Goal: Information Seeking & Learning: Check status

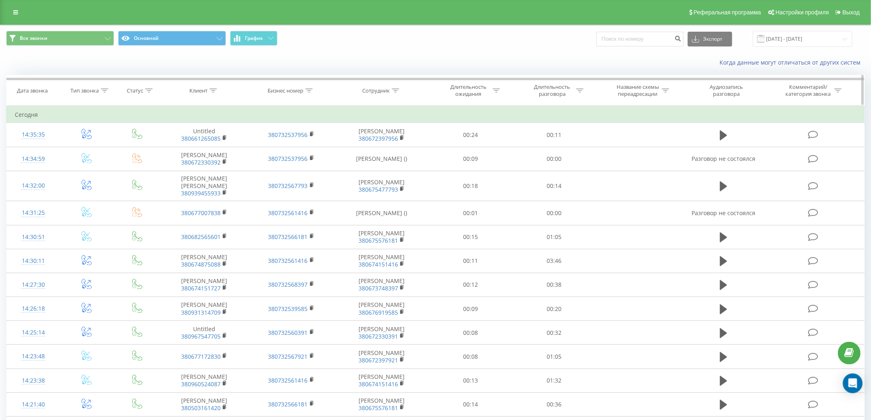
click at [212, 91] on icon at bounding box center [212, 90] width 7 height 4
click at [204, 147] on input "text" at bounding box center [204, 149] width 72 height 14
type input "380674874959"
click at [224, 169] on span "OK" at bounding box center [221, 165] width 23 height 13
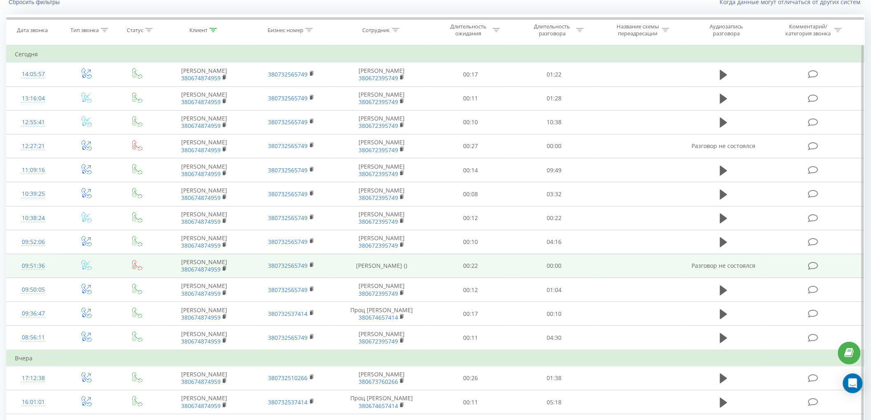
scroll to position [91, 0]
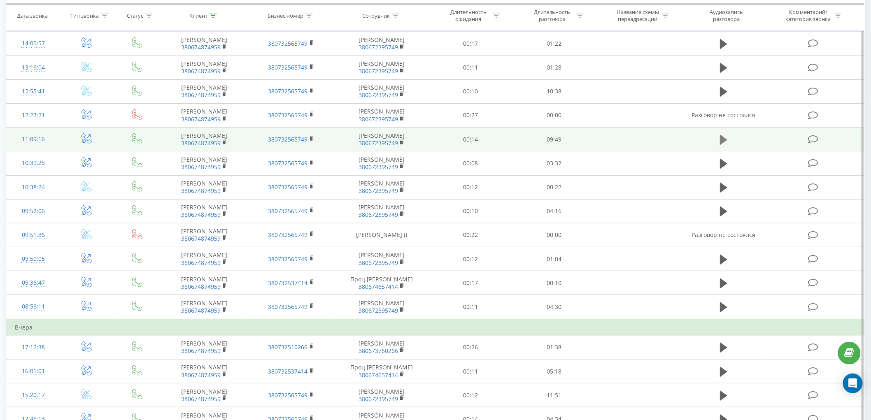
click at [720, 140] on icon at bounding box center [723, 140] width 7 height 10
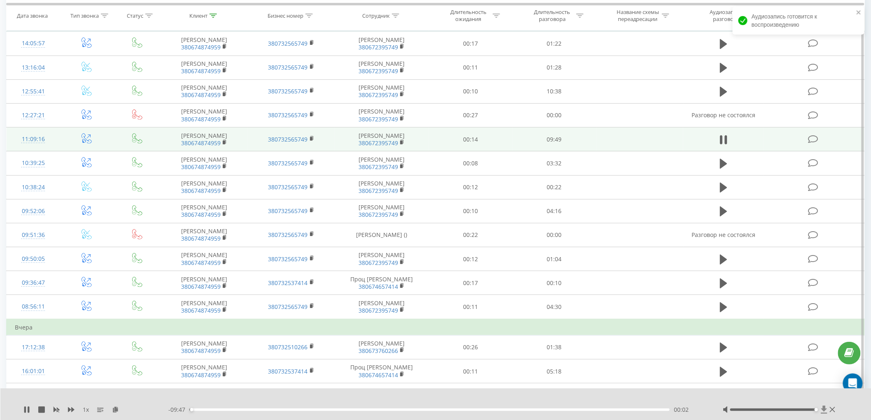
drag, startPoint x: 774, startPoint y: 409, endPoint x: 826, endPoint y: 413, distance: 52.5
click at [826, 413] on div at bounding box center [780, 410] width 114 height 8
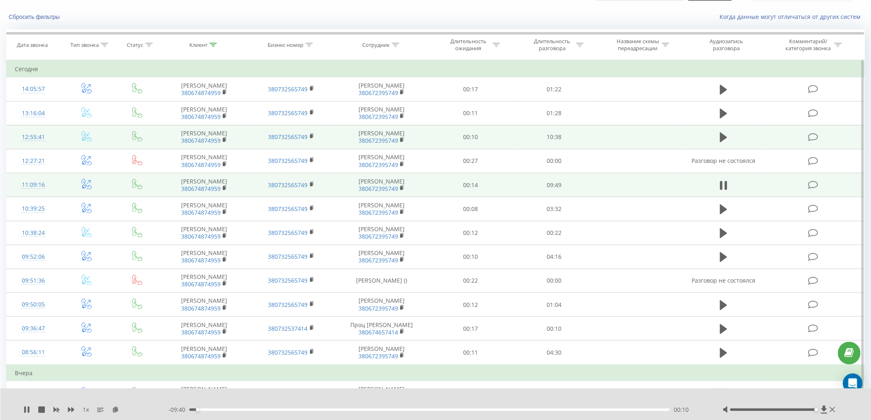
scroll to position [0, 0]
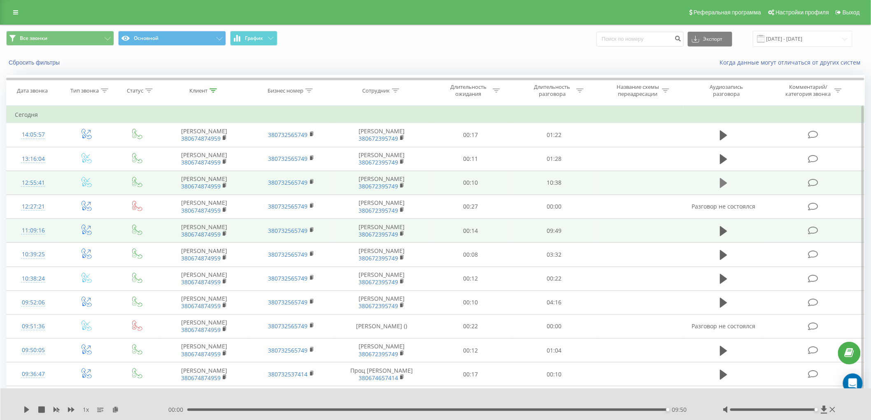
click at [718, 184] on button at bounding box center [723, 183] width 12 height 12
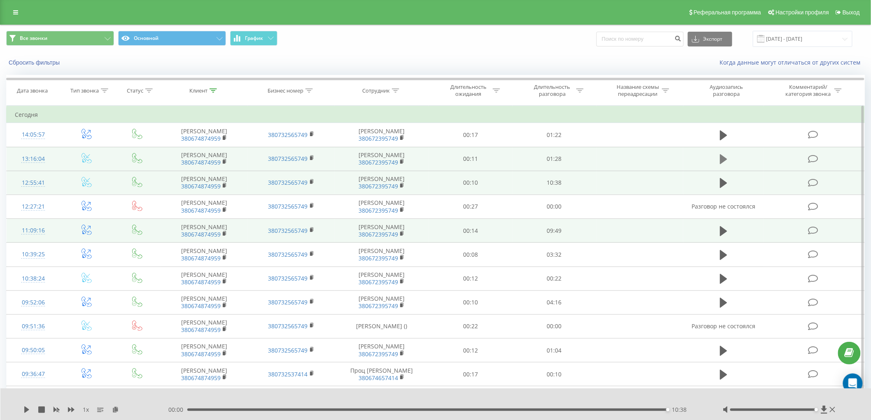
click at [725, 161] on icon at bounding box center [723, 159] width 7 height 10
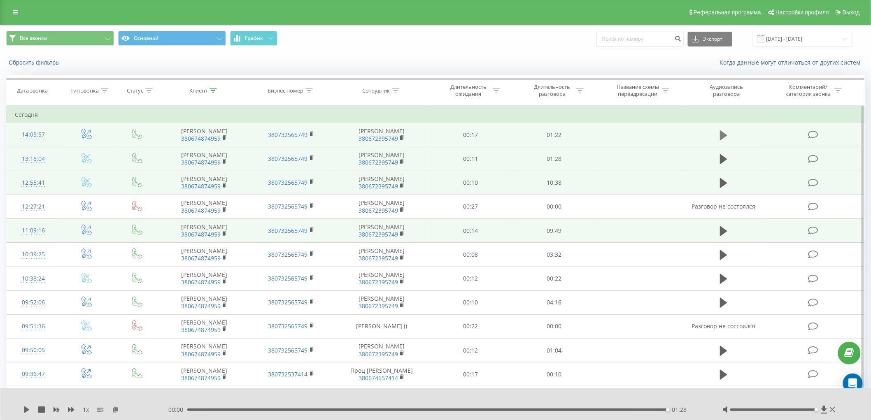
click at [725, 135] on icon at bounding box center [723, 135] width 7 height 10
